Goal: Task Accomplishment & Management: Use online tool/utility

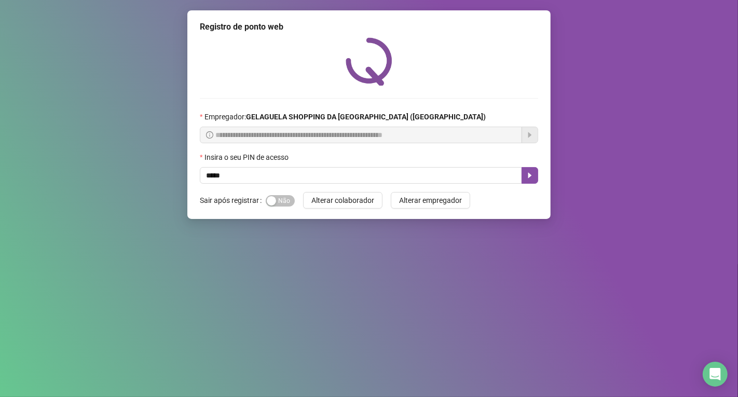
type input "*****"
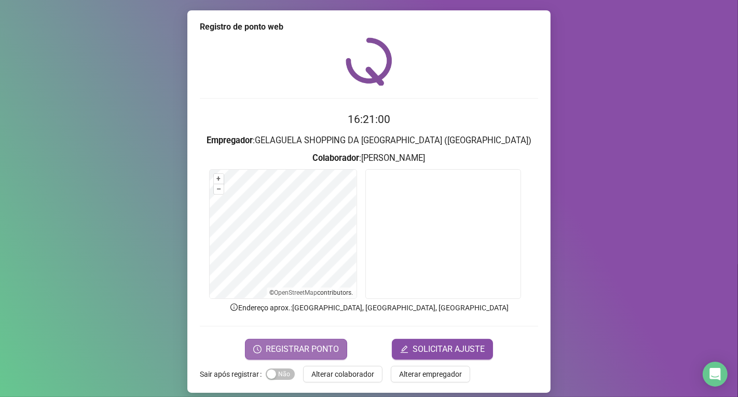
click at [294, 338] on form "16:21:00 Empregador : GELAGUELA SHOPPING DA [GEOGRAPHIC_DATA] (IGUATEMI) Colabo…" at bounding box center [369, 235] width 338 height 248
click at [295, 345] on span "REGISTRAR PONTO" at bounding box center [302, 349] width 73 height 12
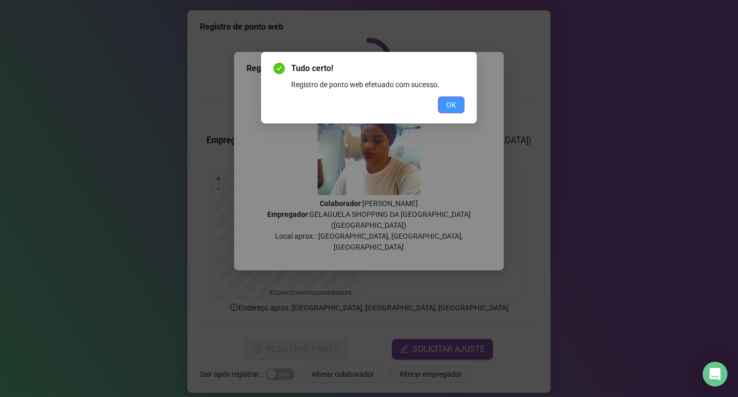
click at [459, 100] on button "OK" at bounding box center [451, 105] width 26 height 17
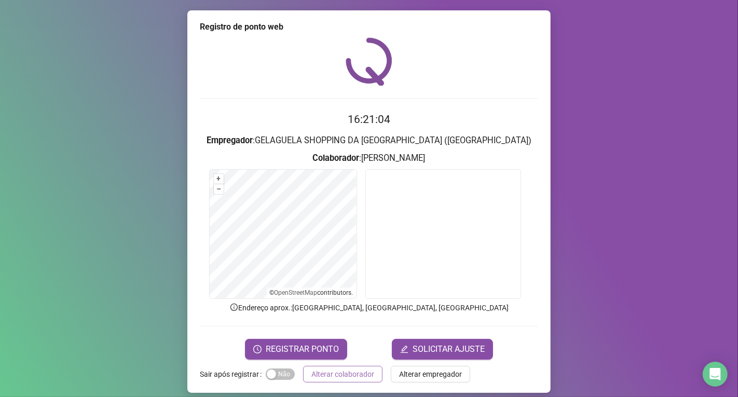
click at [334, 375] on span "Alterar colaborador" at bounding box center [342, 374] width 63 height 11
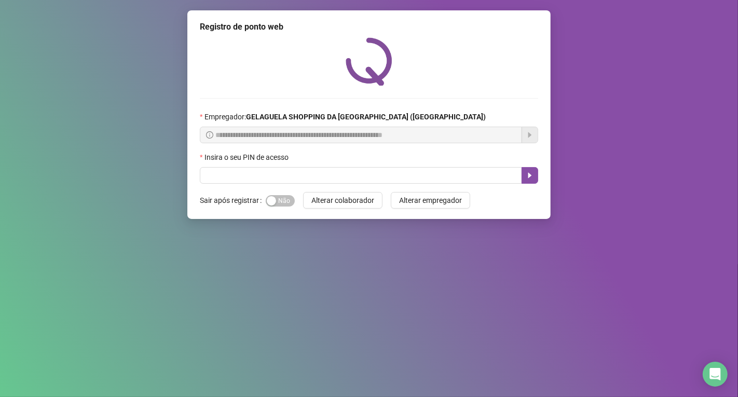
click at [375, 189] on div "**********" at bounding box center [368, 114] width 363 height 209
click at [375, 184] on input "text" at bounding box center [361, 175] width 322 height 17
type input "*****"
click at [530, 180] on icon "caret-right" at bounding box center [530, 175] width 8 height 8
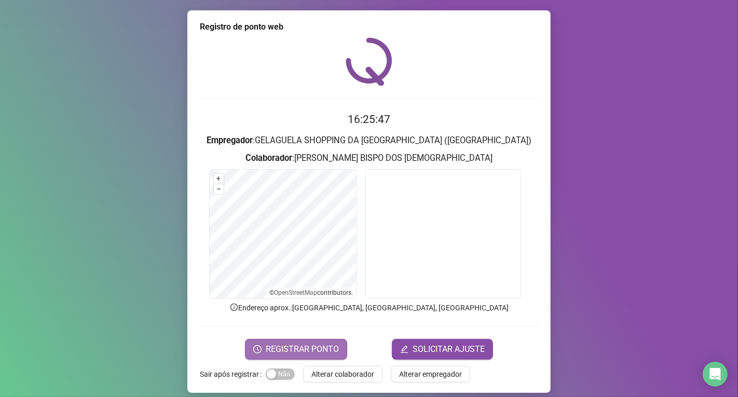
click at [311, 346] on span "REGISTRAR PONTO" at bounding box center [302, 349] width 73 height 12
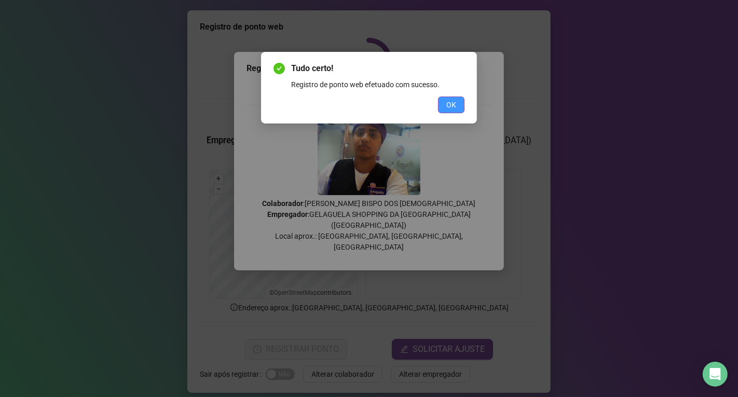
click at [451, 101] on span "OK" at bounding box center [451, 104] width 10 height 11
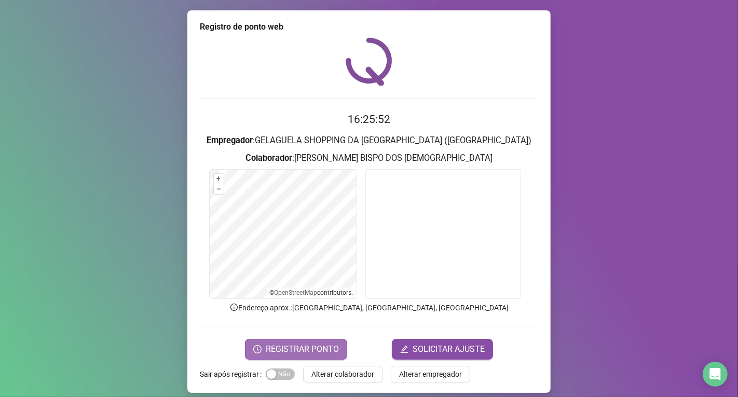
click at [318, 345] on span "REGISTRAR PONTO" at bounding box center [302, 349] width 73 height 12
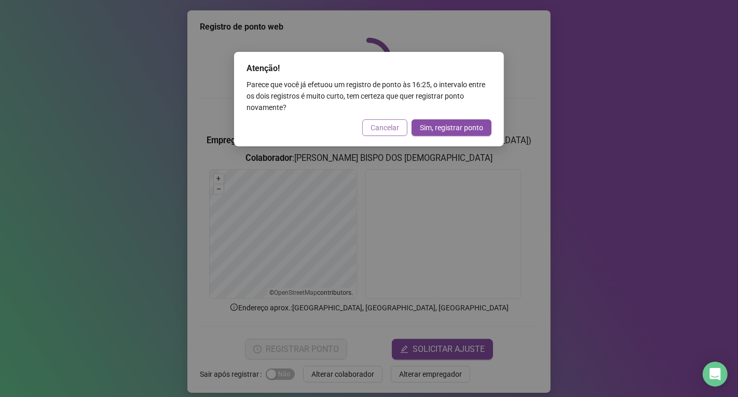
click at [384, 124] on span "Cancelar" at bounding box center [385, 127] width 29 height 11
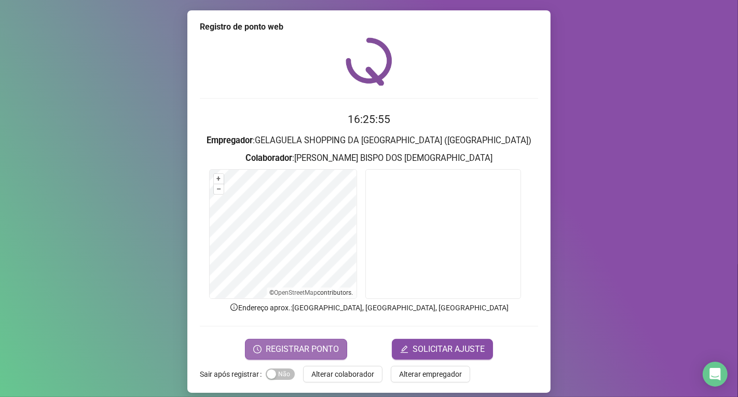
click at [277, 348] on span "REGISTRAR PONTO" at bounding box center [302, 349] width 73 height 12
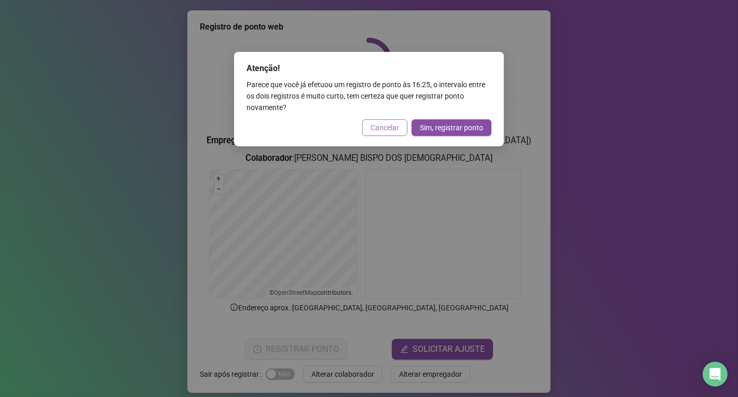
click at [387, 122] on span "Cancelar" at bounding box center [385, 127] width 29 height 11
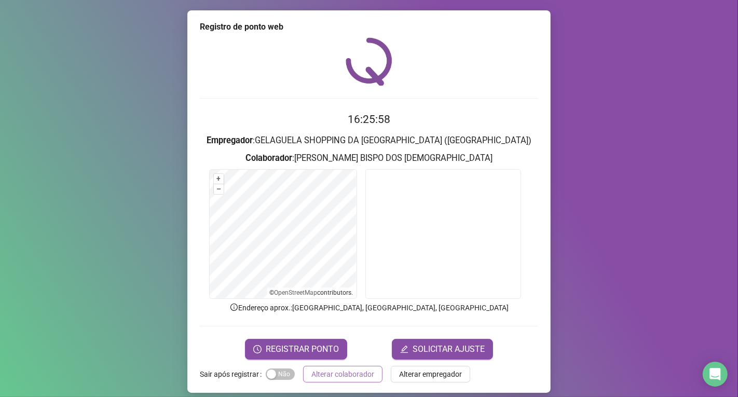
click at [345, 377] on span "Alterar colaborador" at bounding box center [342, 374] width 63 height 11
click at [345, 377] on div "Registro de ponto web 16:25:58 Empregador : GELAGUELA SHOPPING DA [GEOGRAPHIC_D…" at bounding box center [369, 198] width 738 height 397
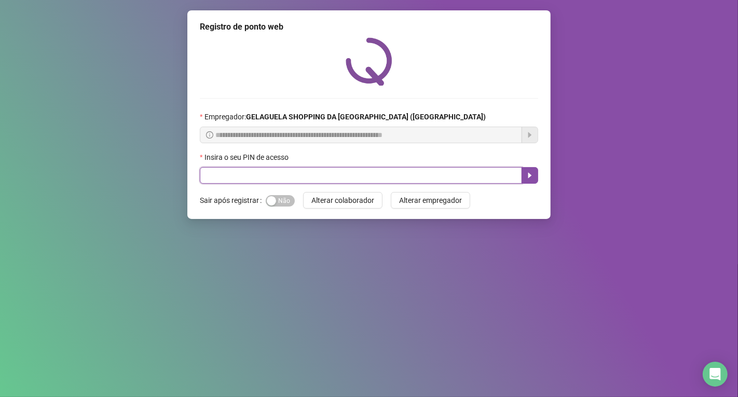
click at [237, 175] on input "text" at bounding box center [361, 175] width 322 height 17
type input "*****"
click at [535, 180] on button "button" at bounding box center [530, 175] width 17 height 17
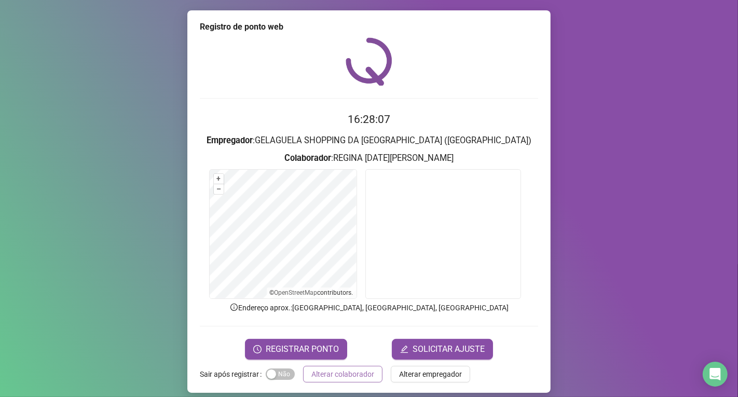
click at [364, 375] on span "Alterar colaborador" at bounding box center [342, 374] width 63 height 11
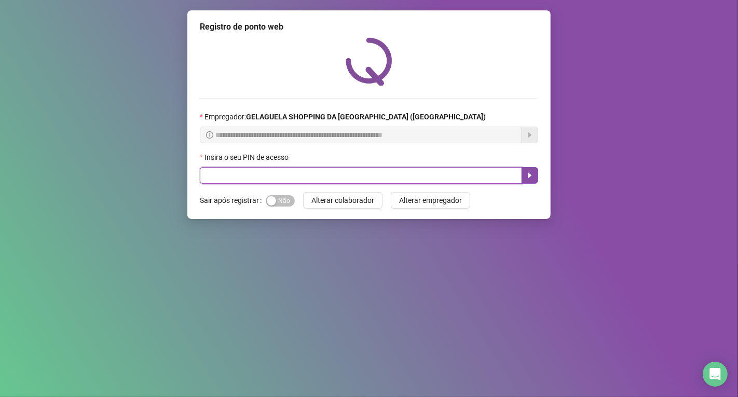
click at [253, 177] on input "text" at bounding box center [361, 175] width 322 height 17
type input "*****"
click at [528, 177] on icon "caret-right" at bounding box center [530, 175] width 8 height 8
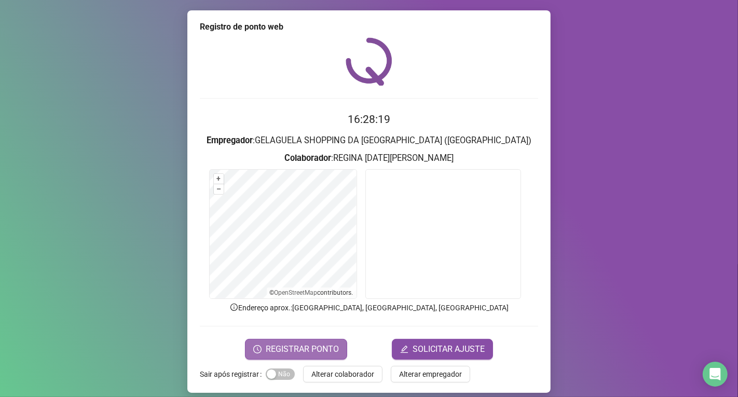
click at [328, 344] on span "REGISTRAR PONTO" at bounding box center [302, 349] width 73 height 12
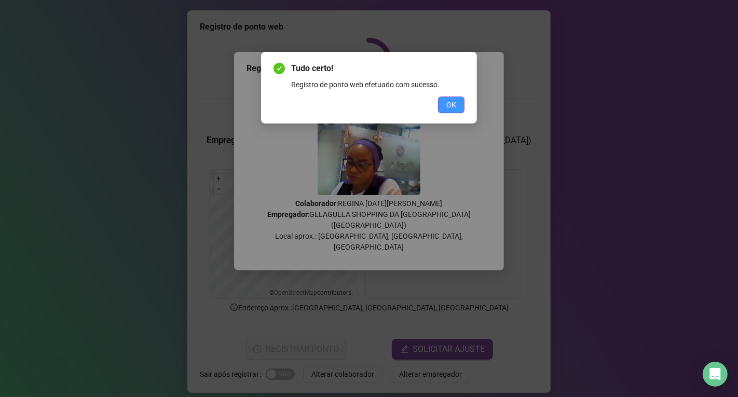
click at [454, 103] on span "OK" at bounding box center [451, 104] width 10 height 11
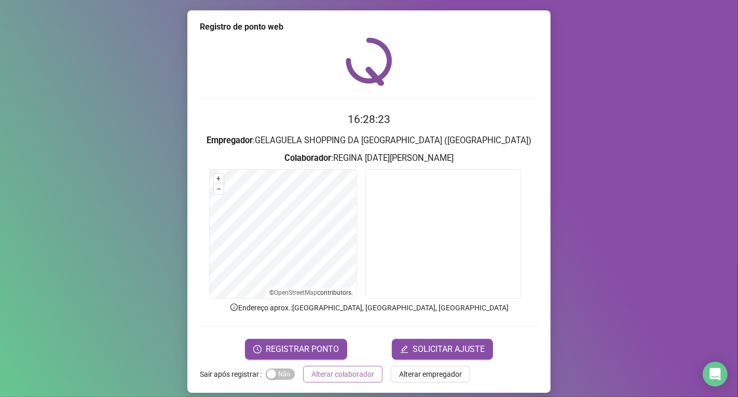
click at [311, 376] on span "Alterar colaborador" at bounding box center [342, 374] width 63 height 11
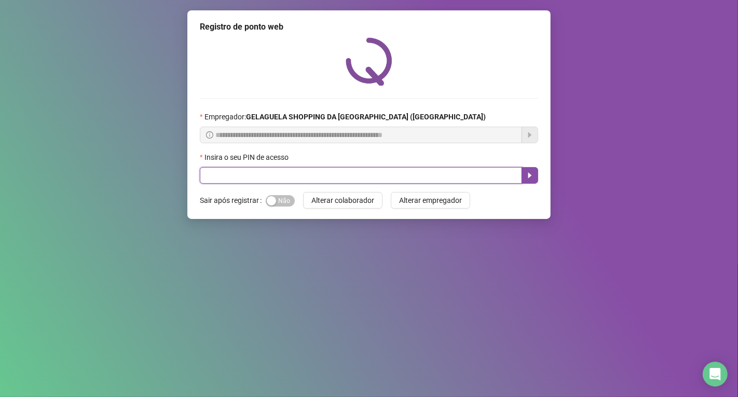
click at [284, 177] on input "text" at bounding box center [361, 175] width 322 height 17
type input "*****"
click at [535, 175] on button "button" at bounding box center [530, 175] width 17 height 17
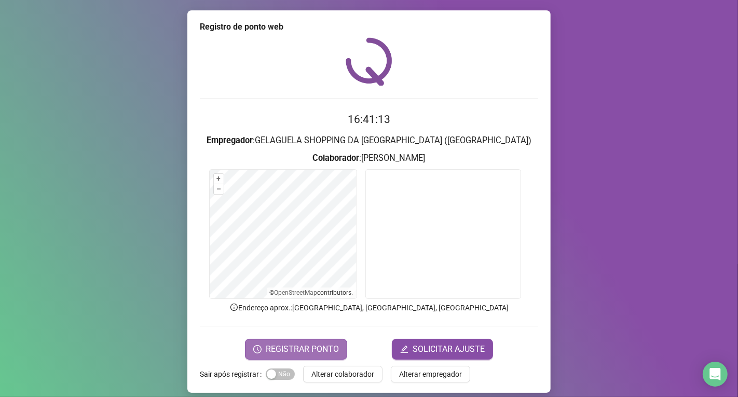
click at [310, 347] on span "REGISTRAR PONTO" at bounding box center [302, 349] width 73 height 12
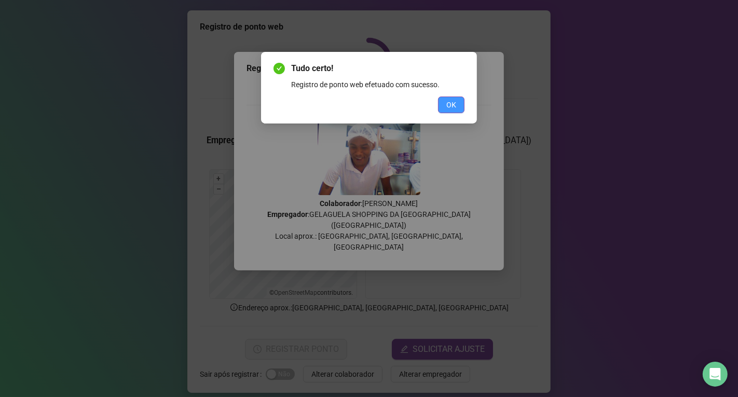
click at [454, 113] on button "OK" at bounding box center [451, 105] width 26 height 17
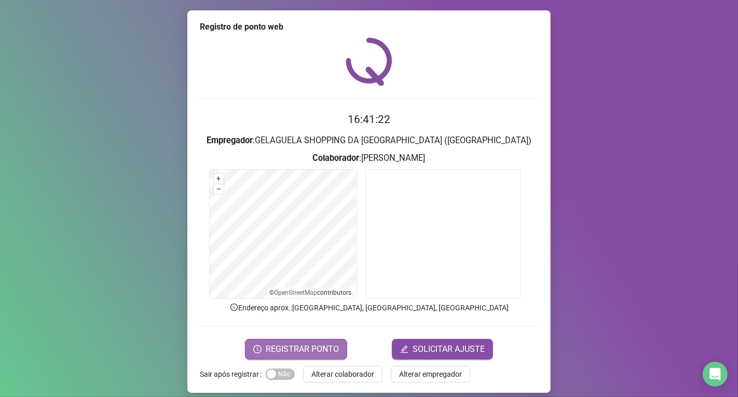
click at [308, 349] on span "REGISTRAR PONTO" at bounding box center [302, 349] width 73 height 12
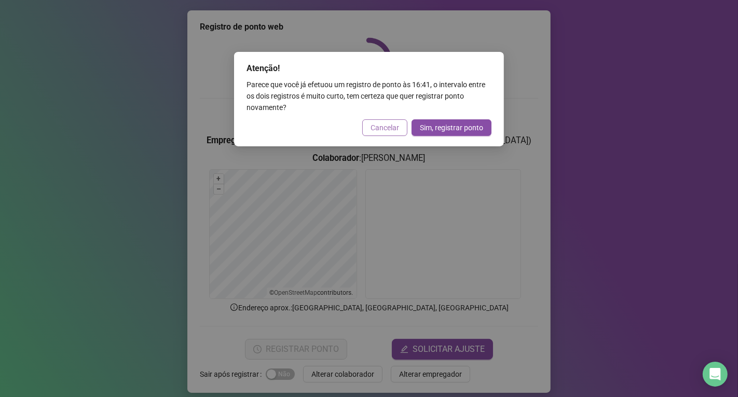
click at [388, 123] on span "Cancelar" at bounding box center [385, 127] width 29 height 11
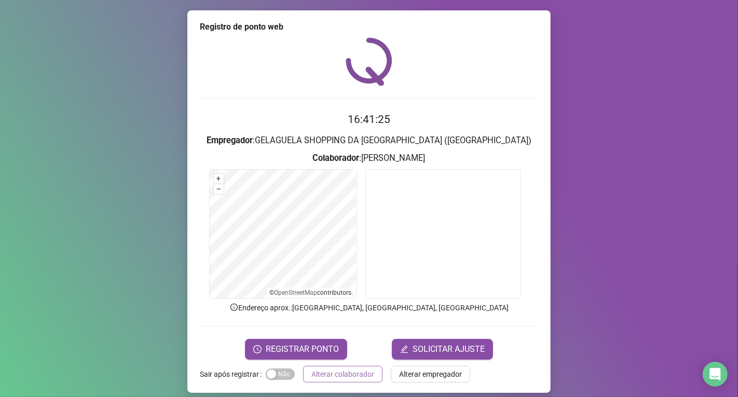
click at [334, 367] on button "Alterar colaborador" at bounding box center [342, 374] width 79 height 17
